Goal: Download file/media

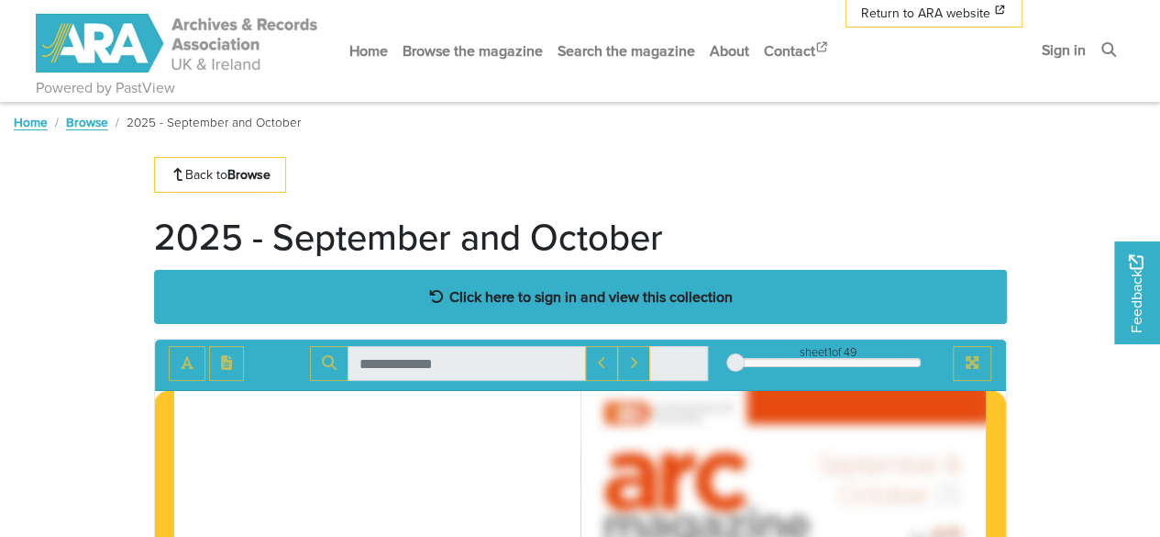
click at [585, 291] on strong "Click here to sign in and view this collection" at bounding box center [591, 296] width 283 height 20
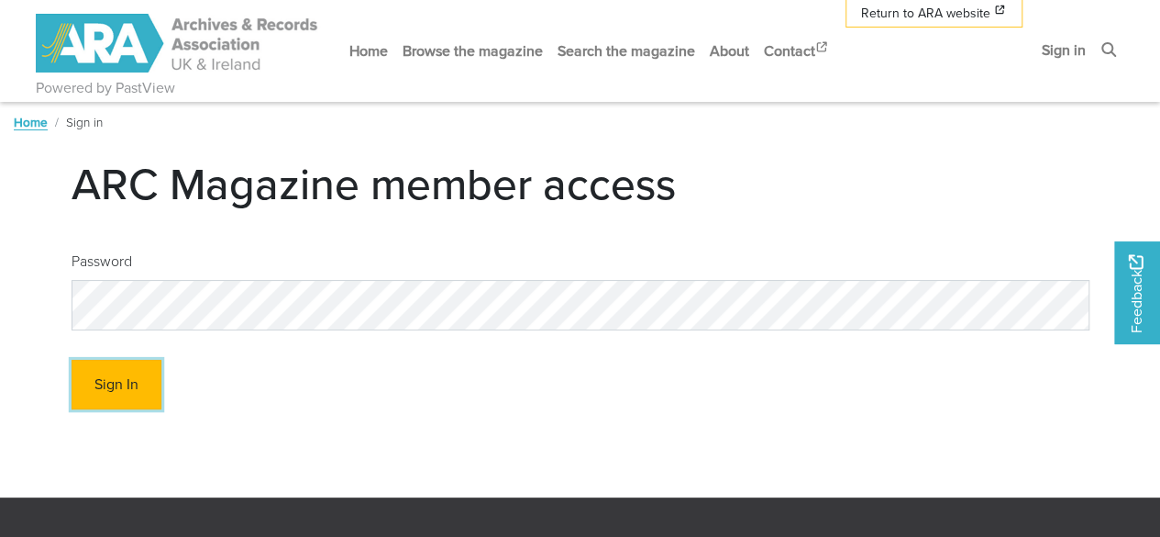
click at [105, 386] on button "Sign In" at bounding box center [117, 385] width 90 height 50
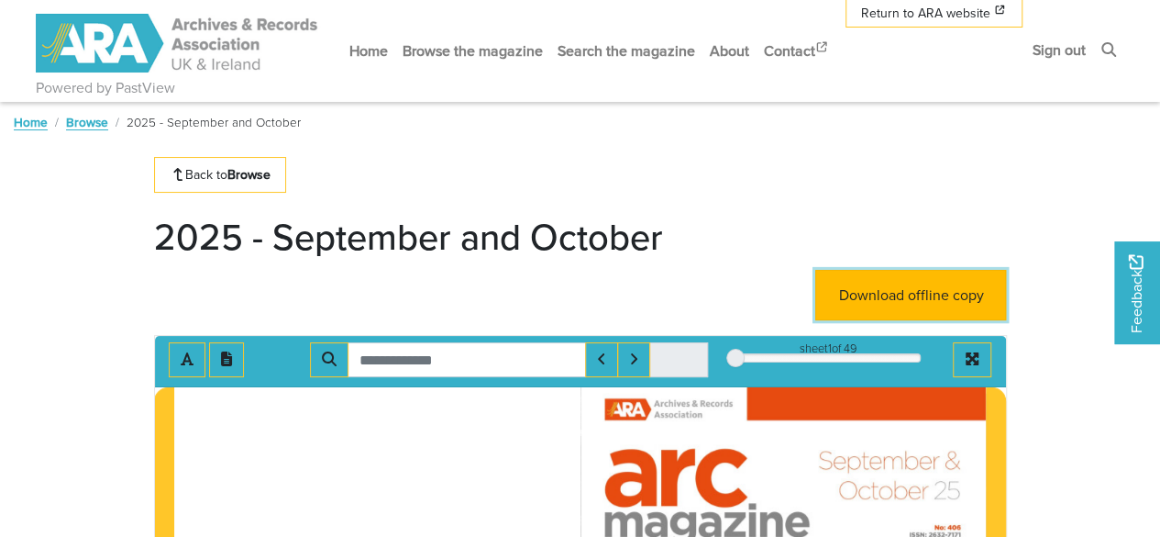
click at [878, 284] on link "Download offline copy" at bounding box center [911, 295] width 191 height 50
